Goal: Task Accomplishment & Management: Complete application form

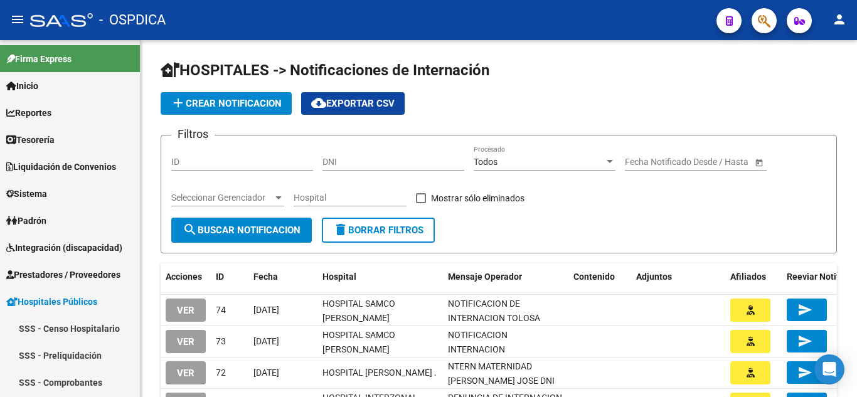
scroll to position [287, 0]
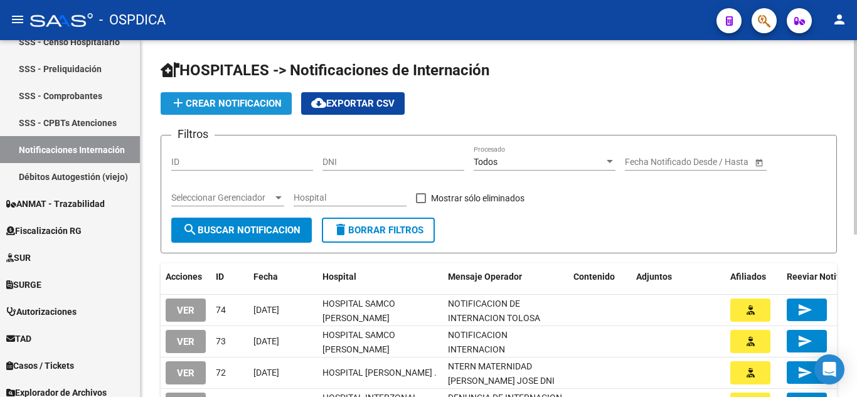
click at [239, 108] on span "add Crear Notificacion" at bounding box center [226, 103] width 111 height 11
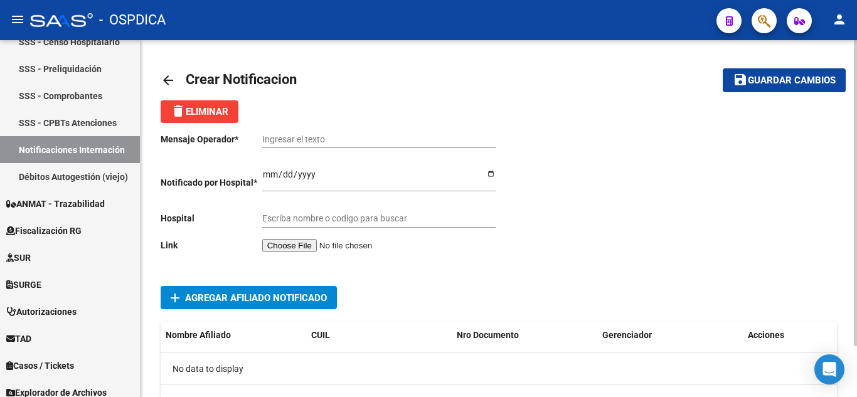
click at [314, 245] on input "file" at bounding box center [341, 245] width 159 height 13
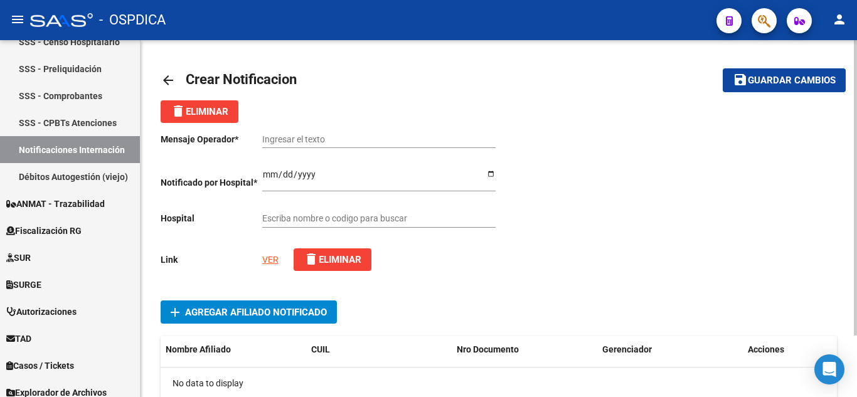
click at [379, 136] on input "Ingresar el texto" at bounding box center [378, 139] width 233 height 11
paste input "NOTIFICACION DE INTERNACION DE YEGROS PINTOS ELSA BEATRIZ"
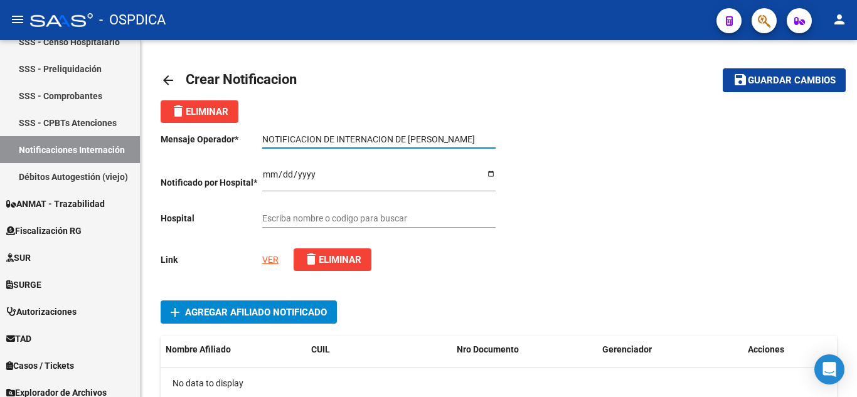
type input "NOTIFICACION DE INTERNACION DE YEGROS PINTOS ELSA BEATRIZ"
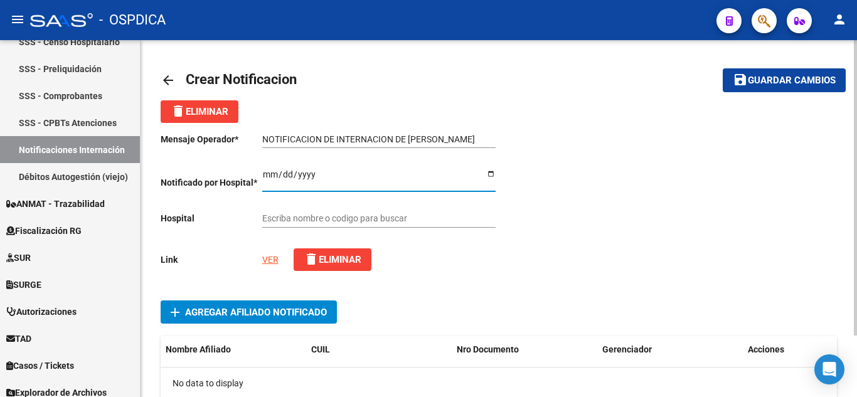
click at [271, 173] on input "Ingresar el fecha" at bounding box center [378, 178] width 233 height 19
type input "2025-09-19"
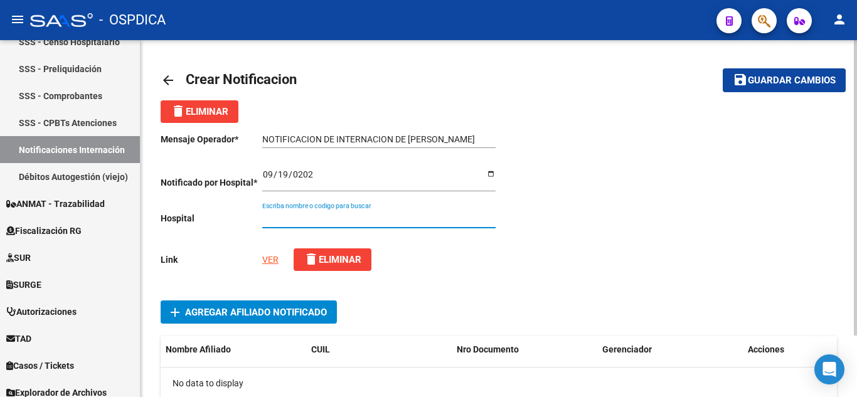
click at [441, 219] on input "Escriba nombre o codigo para buscar" at bounding box center [378, 218] width 233 height 11
click at [384, 220] on input "Escriba nombre o codigo para buscar" at bounding box center [378, 218] width 233 height 11
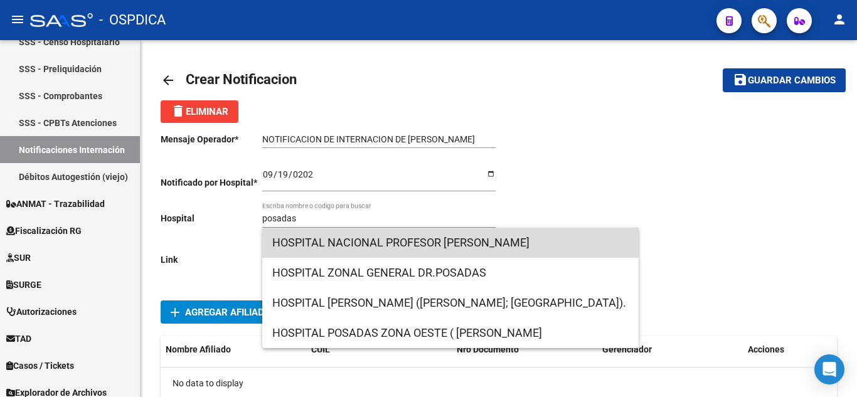
click at [457, 240] on span "HOSPITAL NACIONAL PROFESOR ALEJANDRO POSADAS" at bounding box center [450, 243] width 357 height 30
type input "HOSPITAL NACIONAL PROFESOR ALEJANDRO POSADAS"
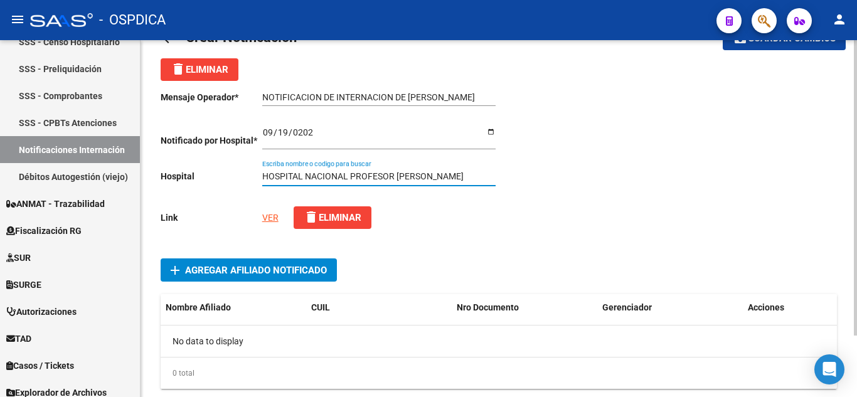
scroll to position [75, 0]
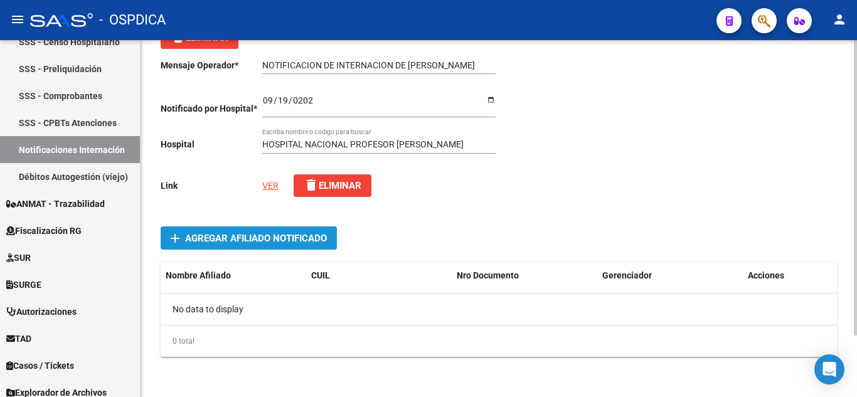
click at [276, 239] on span "Agregar Afiliado Notificado" at bounding box center [256, 238] width 142 height 11
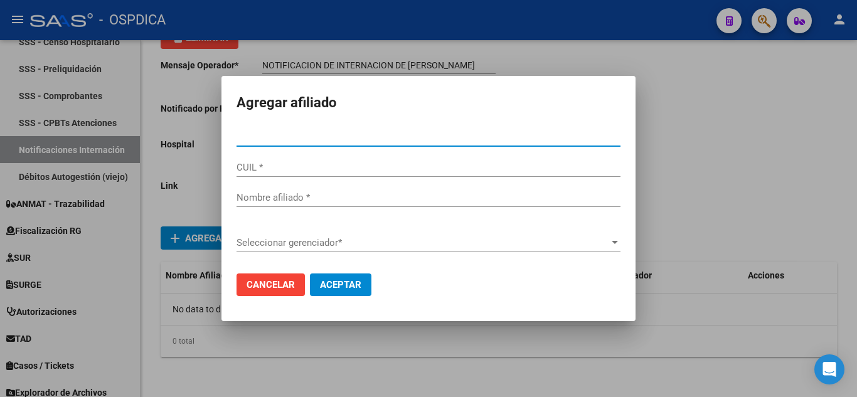
click at [328, 132] on input "Nro Documento *" at bounding box center [429, 136] width 384 height 11
type input "94868804"
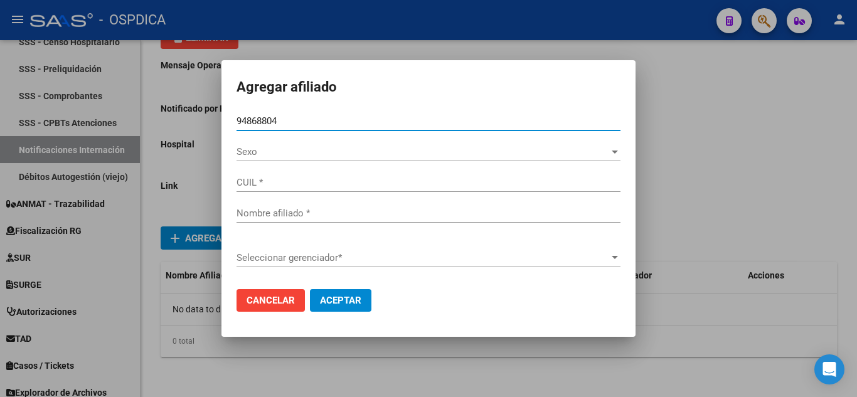
type input "27948688048"
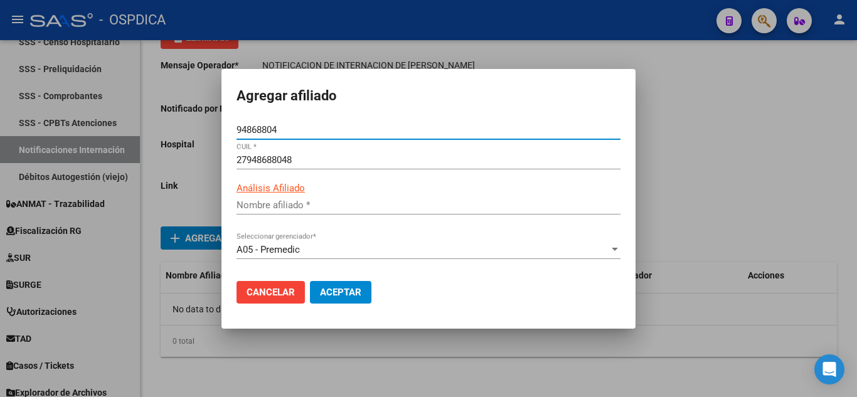
type input "YEGROS PINTOS ELSA BEATRIZ"
type input "94868804"
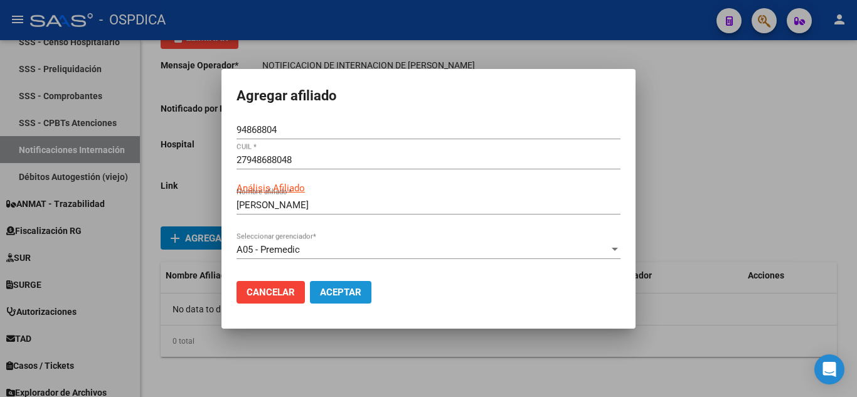
click at [363, 296] on button "Aceptar" at bounding box center [341, 292] width 62 height 23
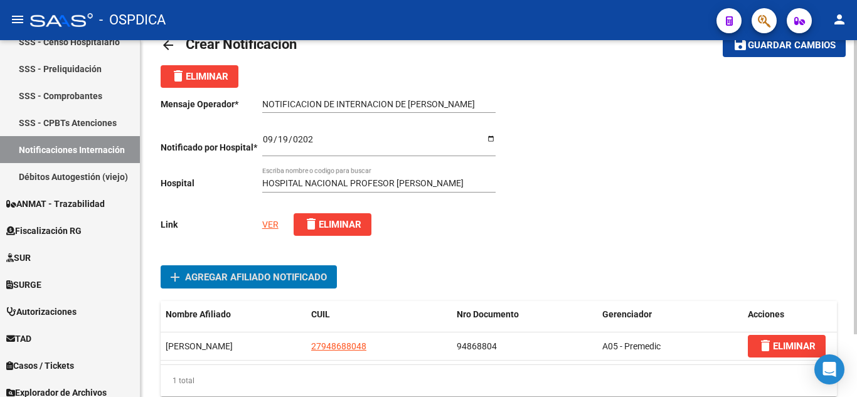
scroll to position [0, 0]
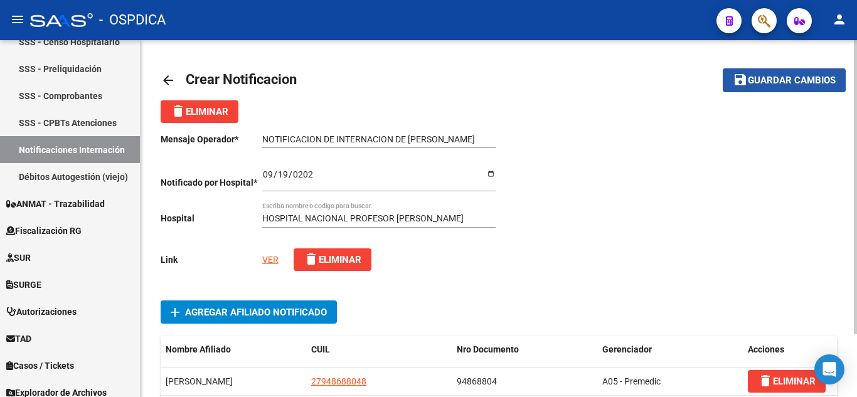
click at [778, 77] on span "Guardar cambios" at bounding box center [792, 80] width 88 height 11
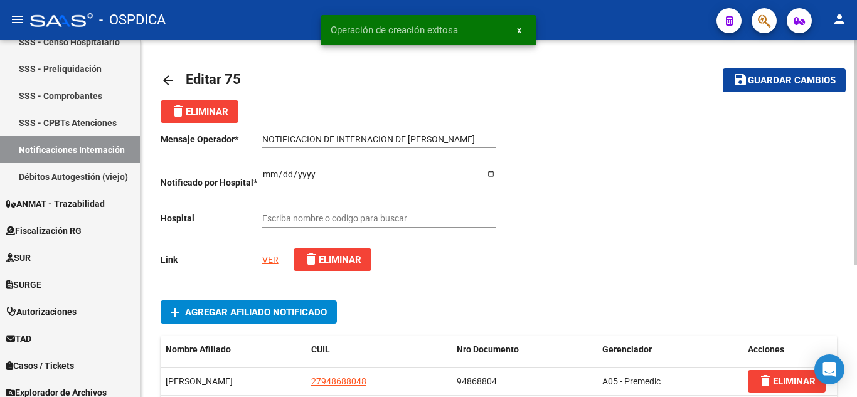
type input "HOSPITAL NACIONAL PROFESOR ALEJANDRO POSADAS"
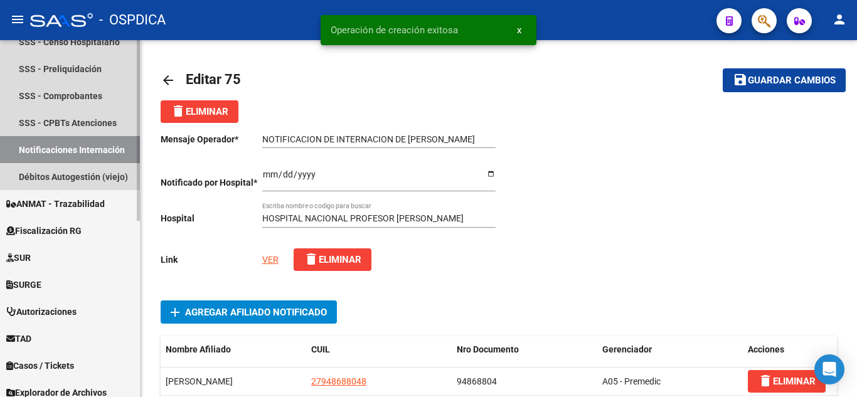
click at [68, 148] on link "Notificaciones Internación" at bounding box center [70, 149] width 140 height 27
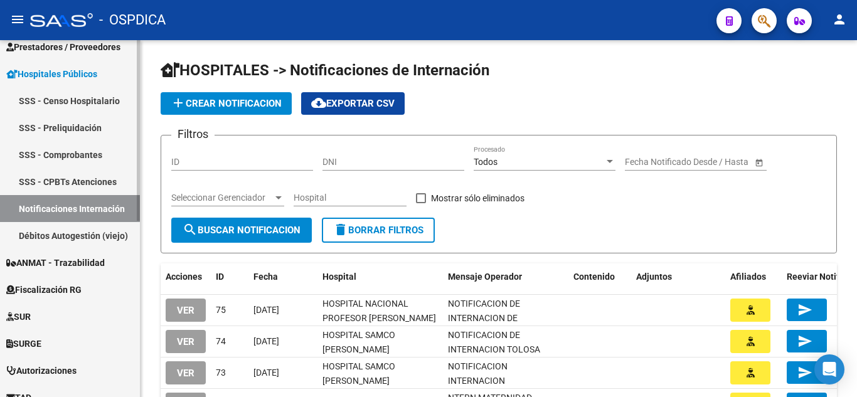
scroll to position [99, 0]
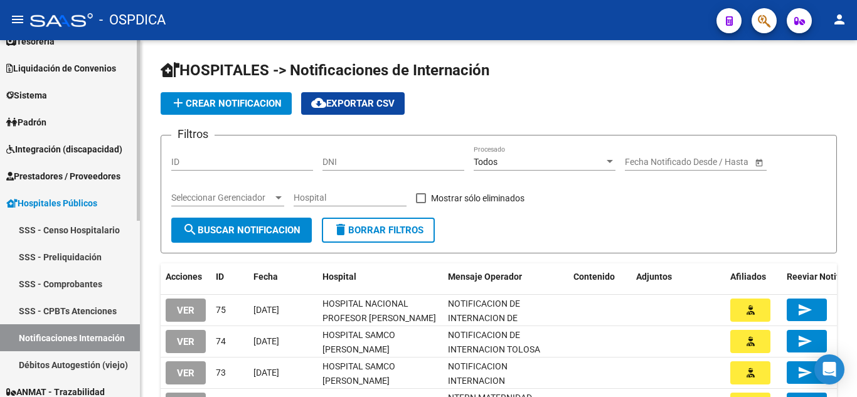
click at [67, 173] on span "Prestadores / Proveedores" at bounding box center [63, 176] width 114 height 14
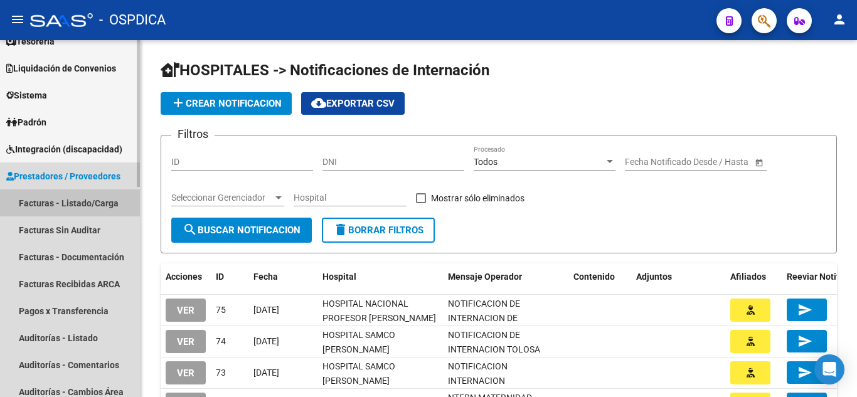
click at [72, 202] on link "Facturas - Listado/Carga" at bounding box center [70, 203] width 140 height 27
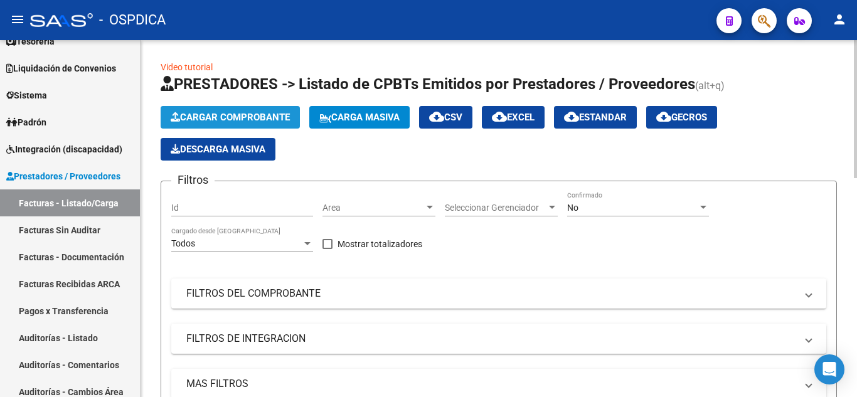
click at [224, 109] on button "Cargar Comprobante" at bounding box center [230, 117] width 139 height 23
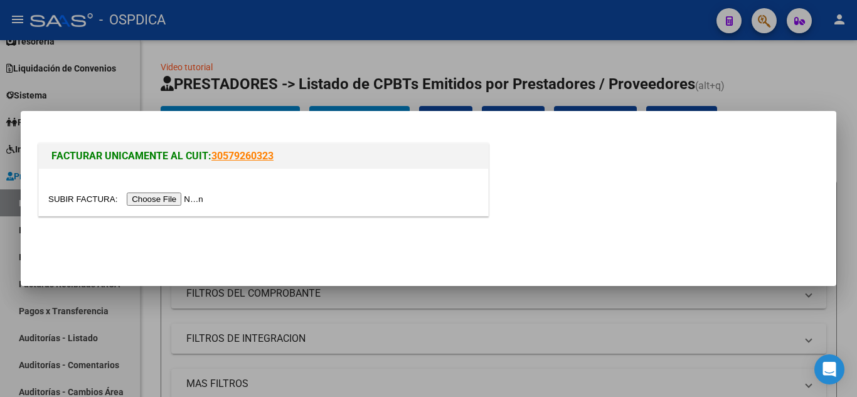
click at [178, 200] on input "file" at bounding box center [127, 199] width 159 height 13
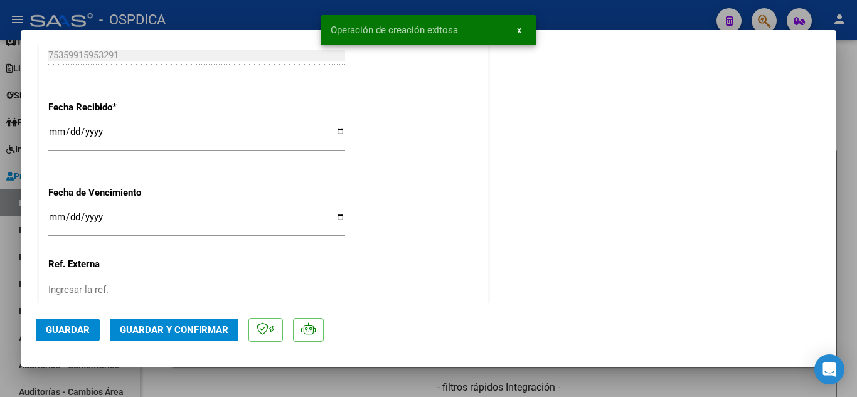
scroll to position [816, 0]
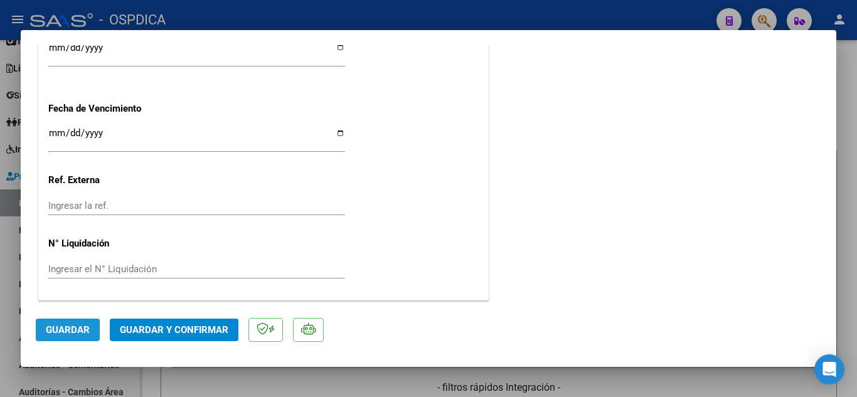
click at [69, 331] on span "Guardar" at bounding box center [68, 330] width 44 height 11
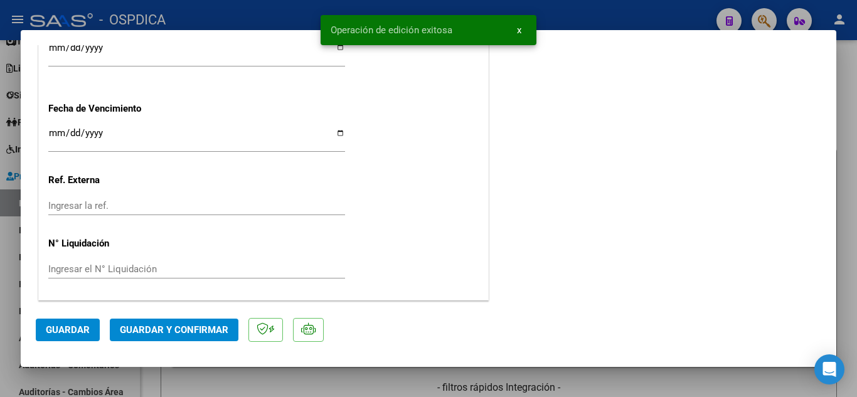
type input "$ 0,00"
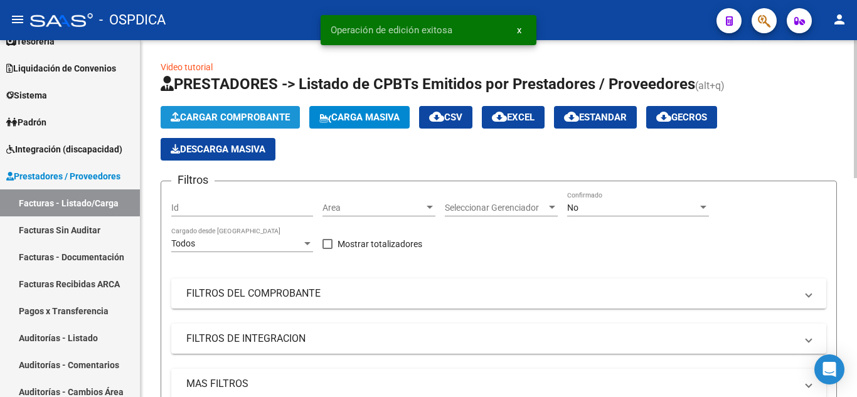
click at [256, 118] on span "Cargar Comprobante" at bounding box center [230, 117] width 119 height 11
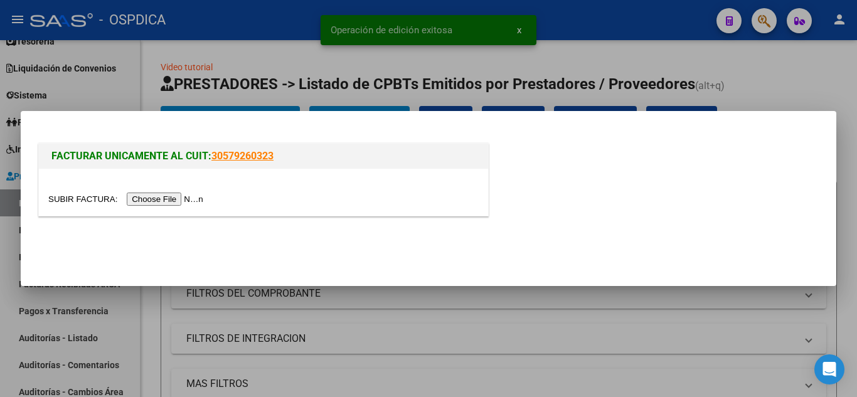
click at [198, 200] on input "file" at bounding box center [127, 199] width 159 height 13
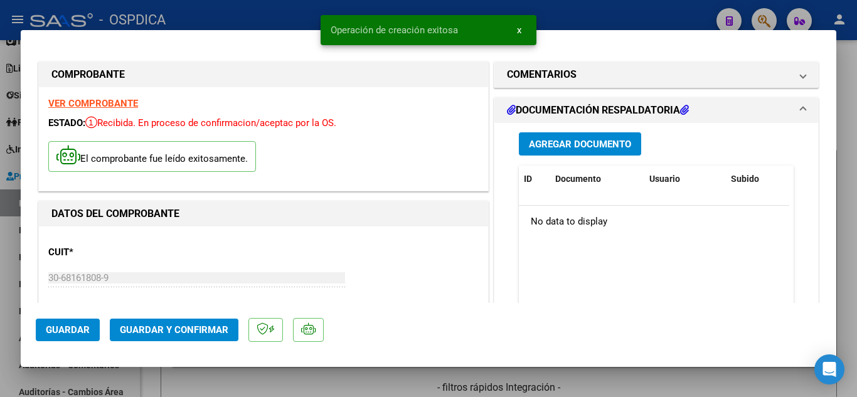
click at [63, 330] on span "Guardar" at bounding box center [68, 330] width 44 height 11
type input "$ 0,00"
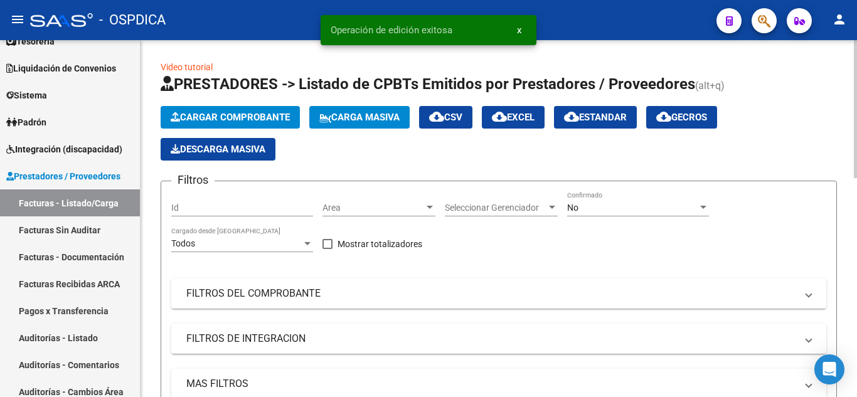
click at [242, 110] on button "Cargar Comprobante" at bounding box center [230, 117] width 139 height 23
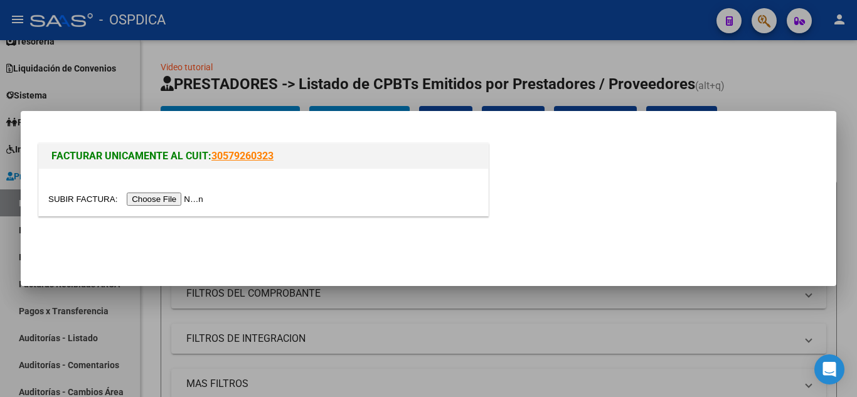
click at [191, 201] on input "file" at bounding box center [127, 199] width 159 height 13
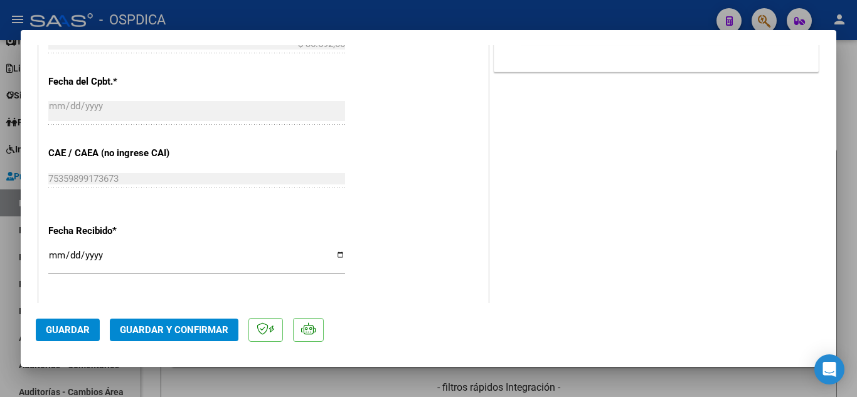
scroll to position [628, 0]
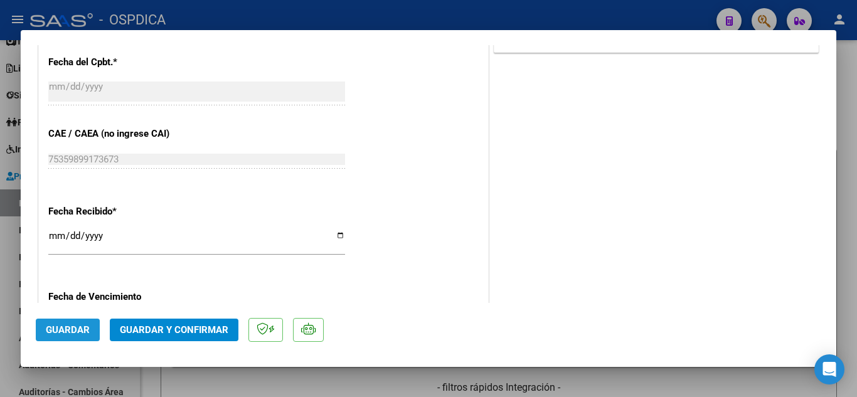
click at [84, 326] on span "Guardar" at bounding box center [68, 330] width 44 height 11
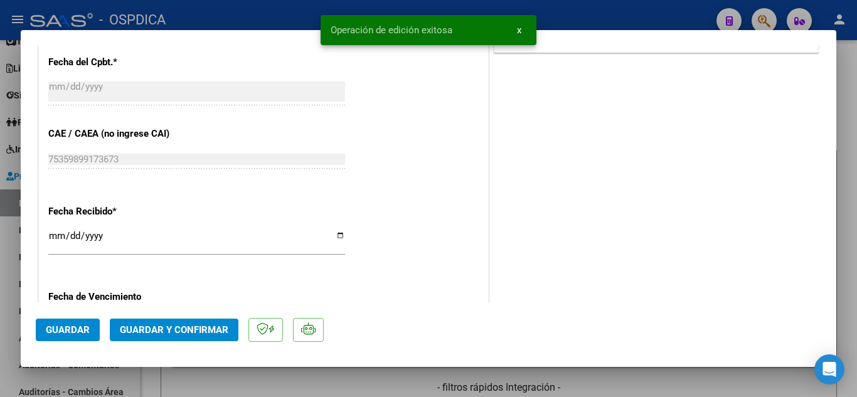
type input "$ 0,00"
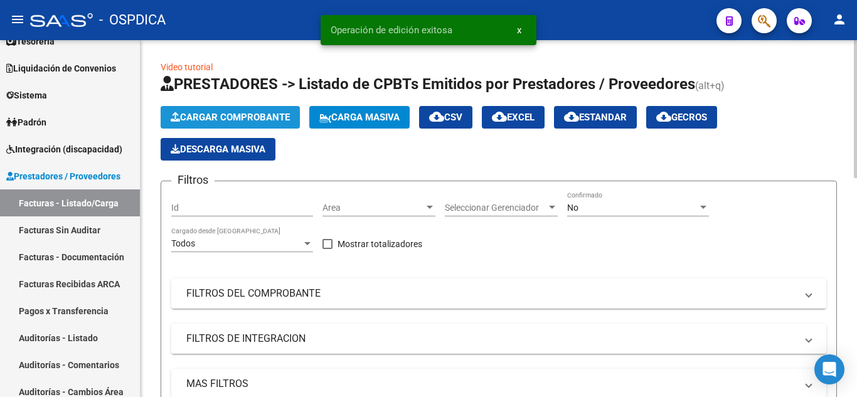
click at [279, 113] on span "Cargar Comprobante" at bounding box center [230, 117] width 119 height 11
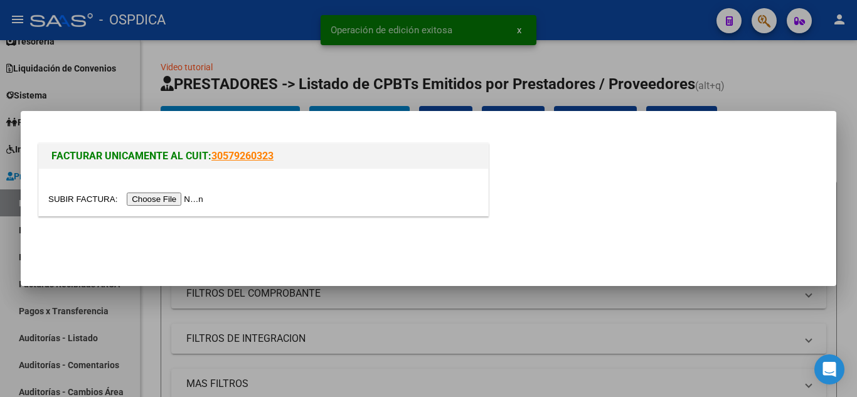
click at [198, 199] on input "file" at bounding box center [127, 199] width 159 height 13
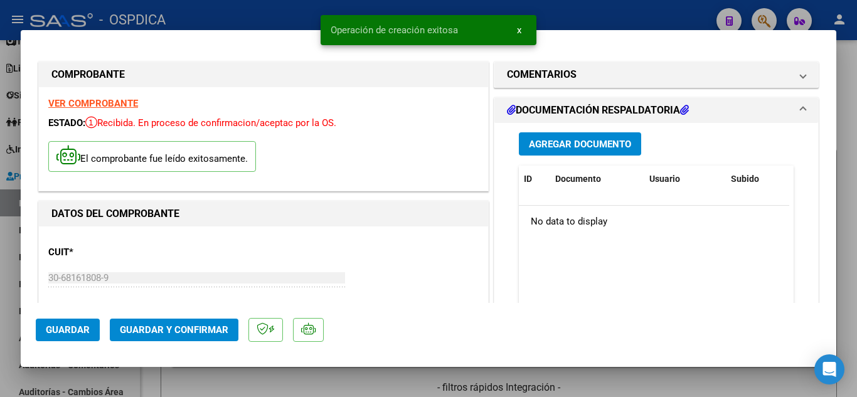
click at [72, 327] on span "Guardar" at bounding box center [68, 330] width 44 height 11
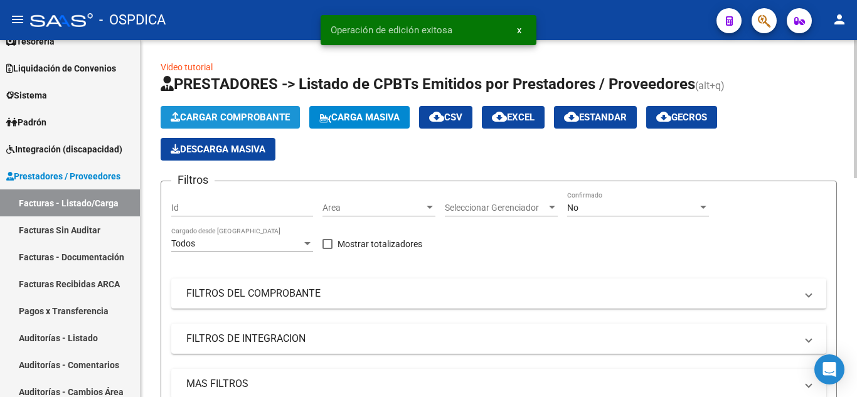
click at [269, 114] on span "Cargar Comprobante" at bounding box center [230, 117] width 119 height 11
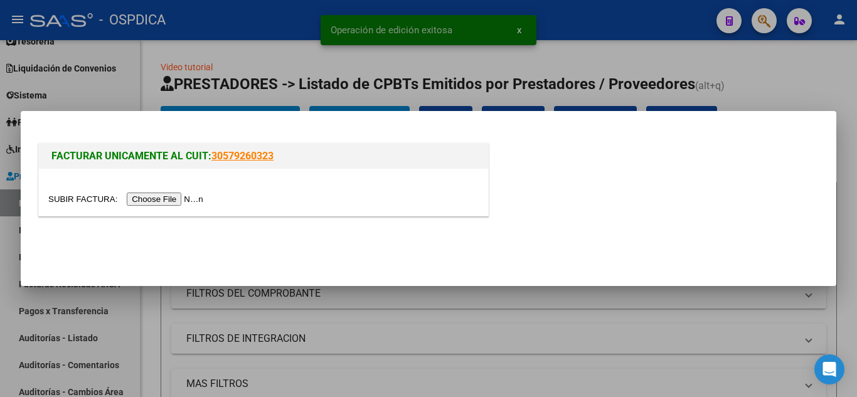
click at [199, 200] on input "file" at bounding box center [127, 199] width 159 height 13
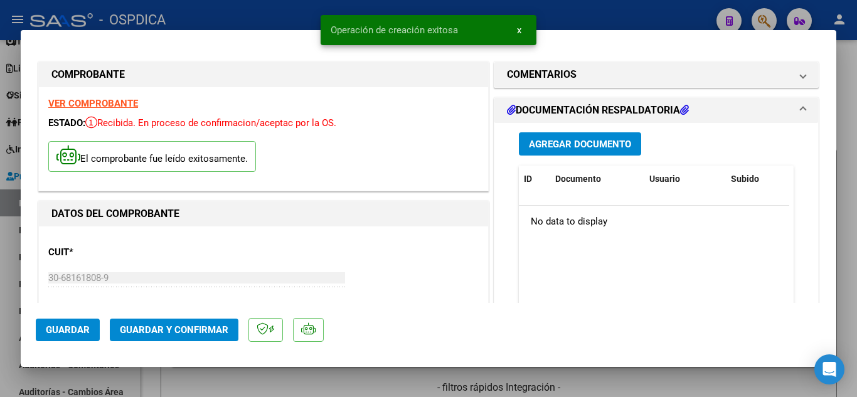
click at [60, 330] on span "Guardar" at bounding box center [68, 330] width 44 height 11
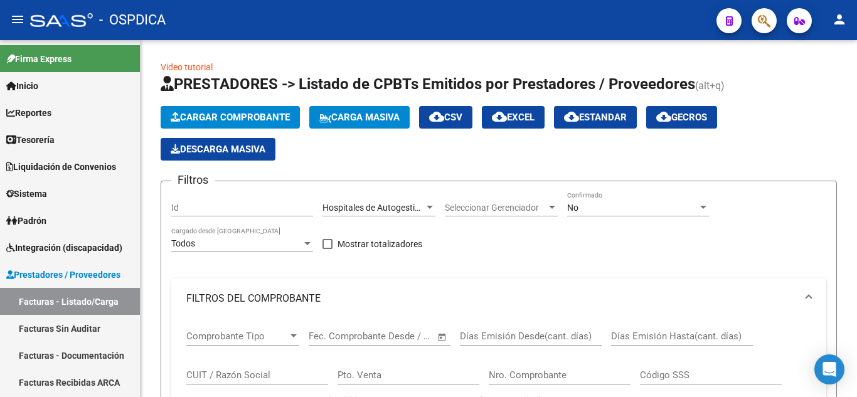
scroll to position [16, 0]
